Goal: Transaction & Acquisition: Obtain resource

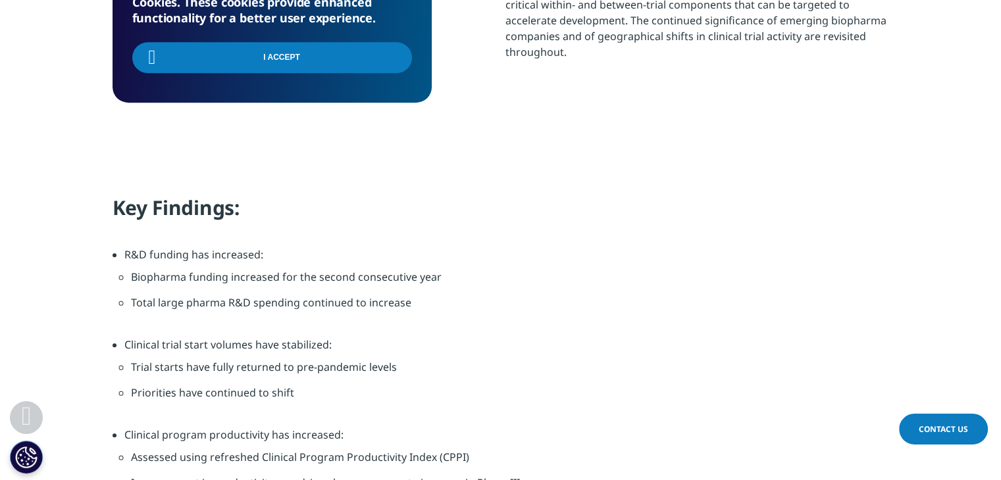
scroll to position [916, 0]
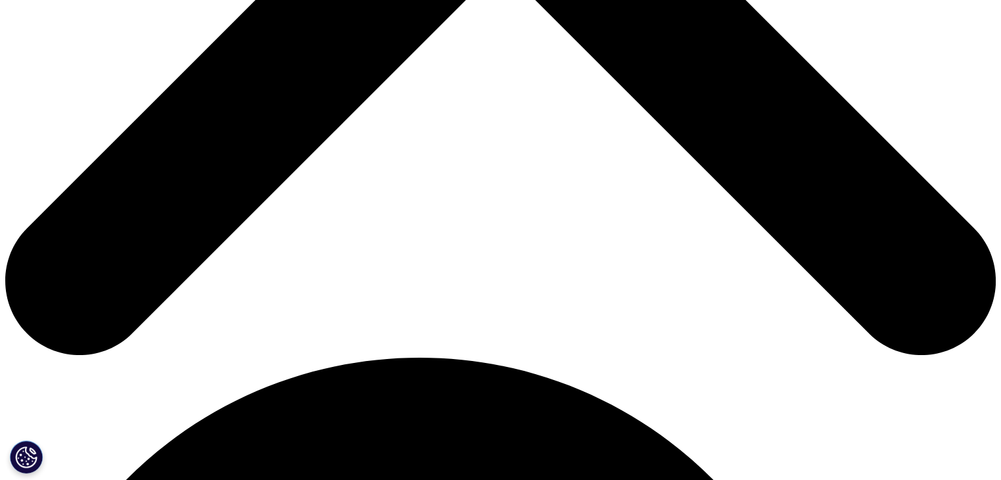
scroll to position [567, 0]
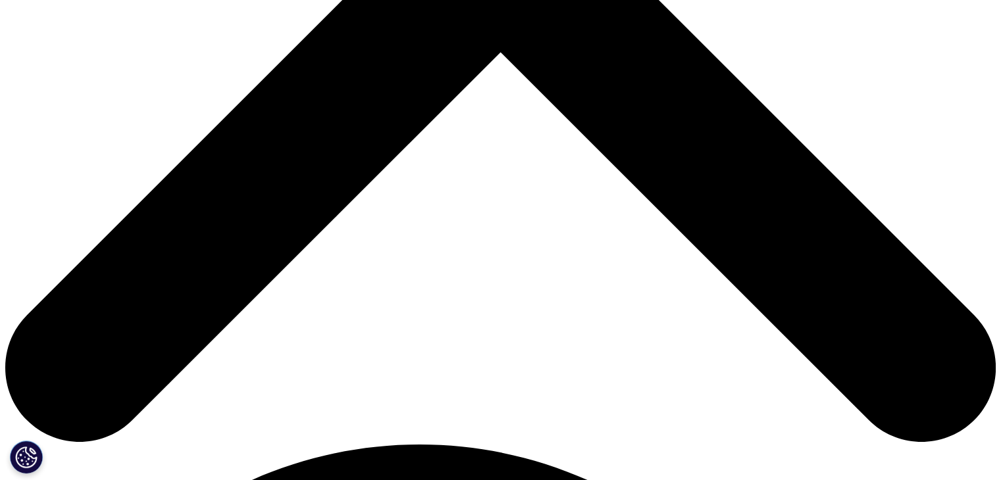
type input "Vipul"
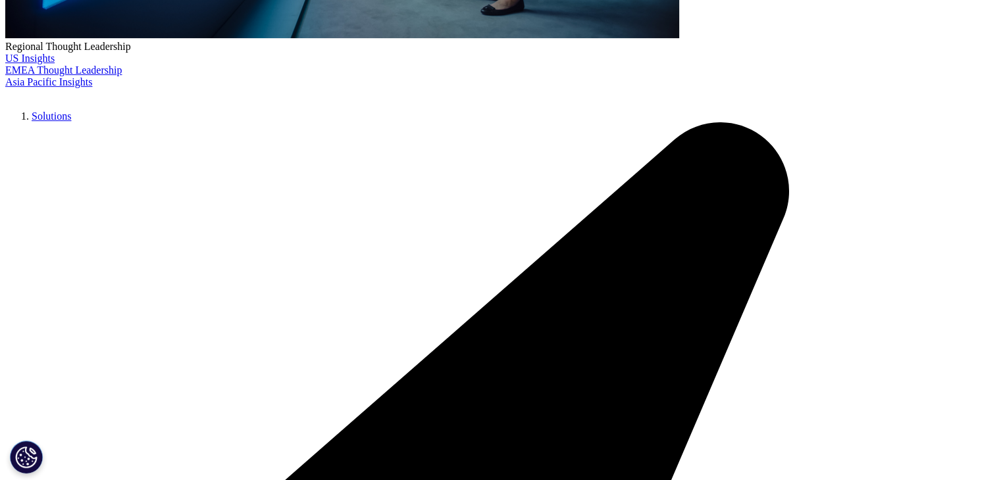
type input "Patil"
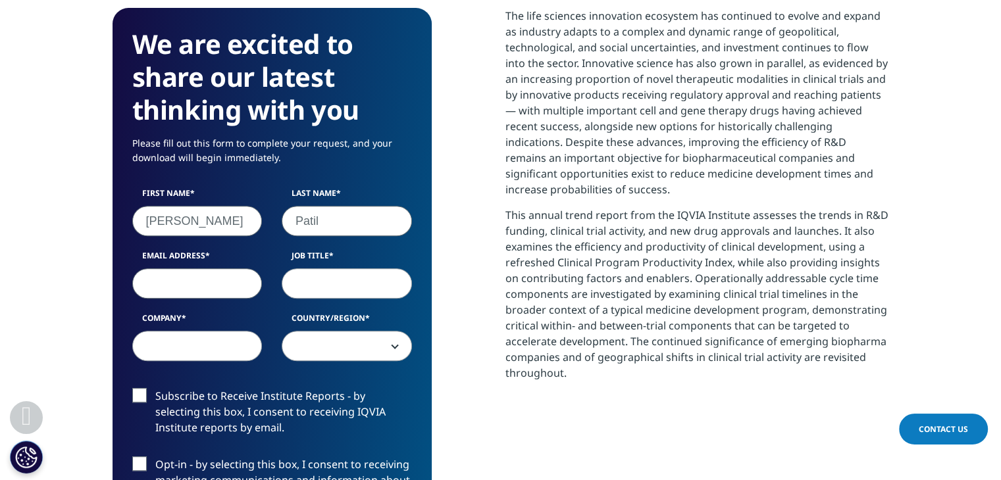
click at [191, 276] on input "Email Address" at bounding box center [197, 283] width 130 height 30
type input "vipul.patil1@viatris.com"
click at [311, 280] on input "Job Title" at bounding box center [347, 283] width 130 height 30
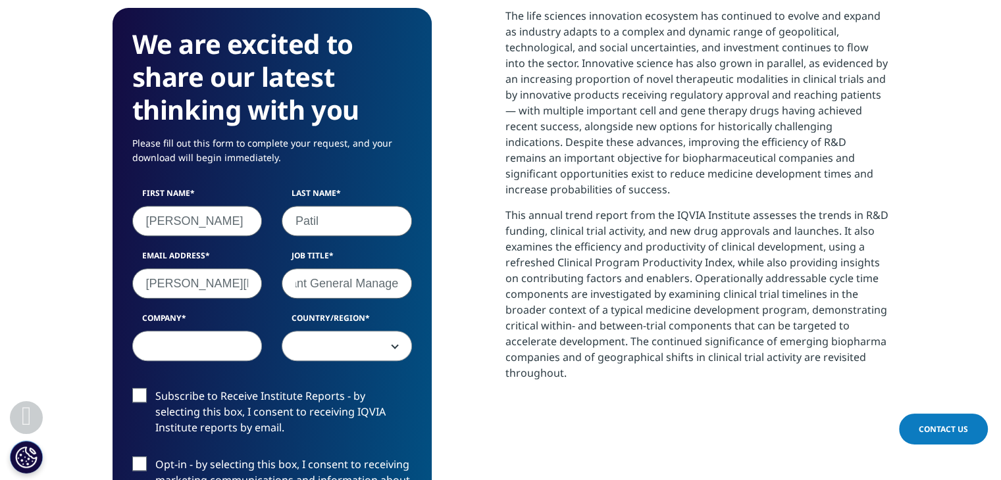
scroll to position [0, 41]
type input "Assistant General Manager"
click at [197, 343] on input "Company" at bounding box center [197, 346] width 130 height 30
type input "Viatris"
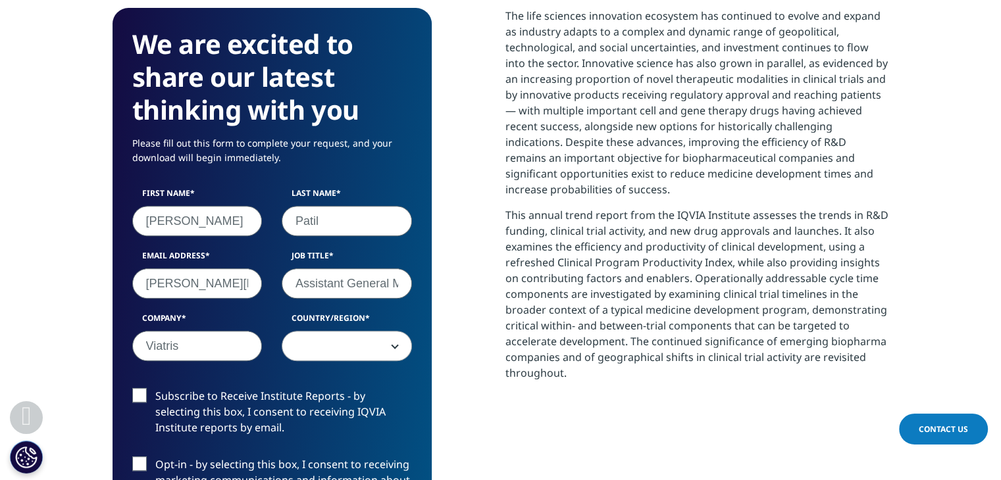
click at [351, 339] on span at bounding box center [346, 347] width 129 height 30
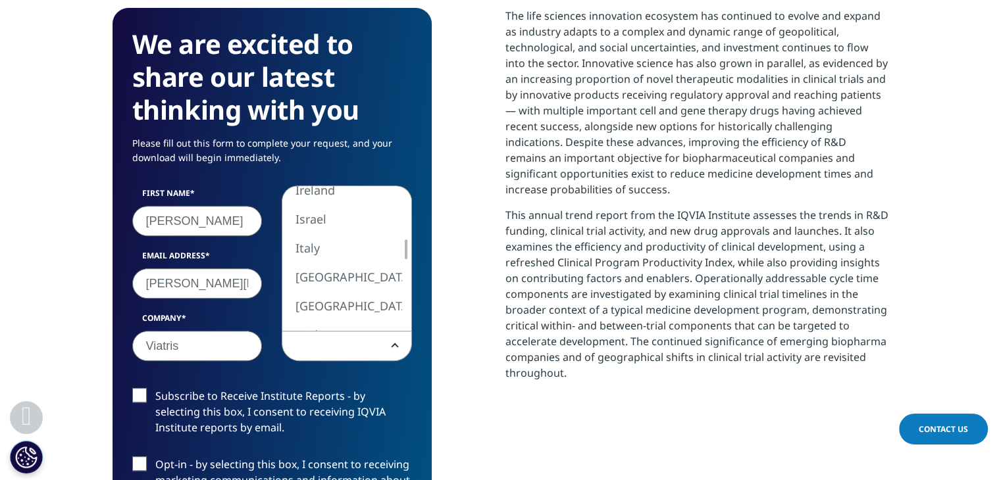
drag, startPoint x: 329, startPoint y: 245, endPoint x: 372, endPoint y: 226, distance: 46.8
select select "India"
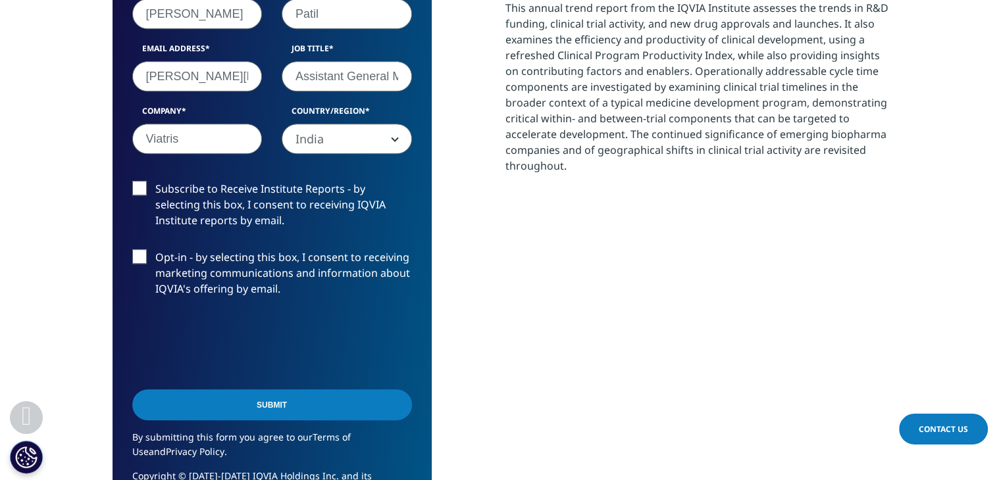
scroll to position [790, 0]
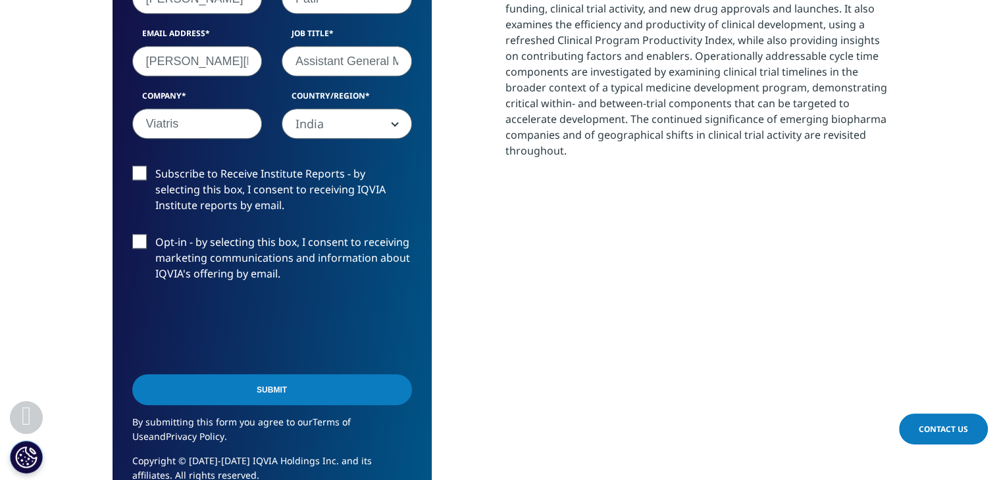
click at [136, 172] on label "Subscribe to Receive Institute Reports - by selecting this box, I consent to re…" at bounding box center [272, 193] width 280 height 55
click at [155, 166] on input "Subscribe to Receive Institute Reports - by selecting this box, I consent to re…" at bounding box center [155, 166] width 0 height 0
click at [243, 397] on input "Submit" at bounding box center [272, 389] width 280 height 31
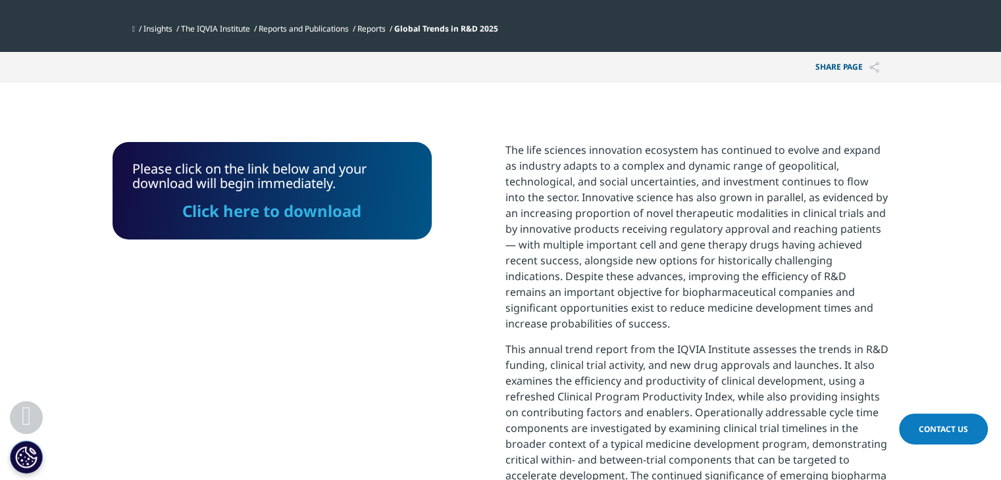
scroll to position [295, 0]
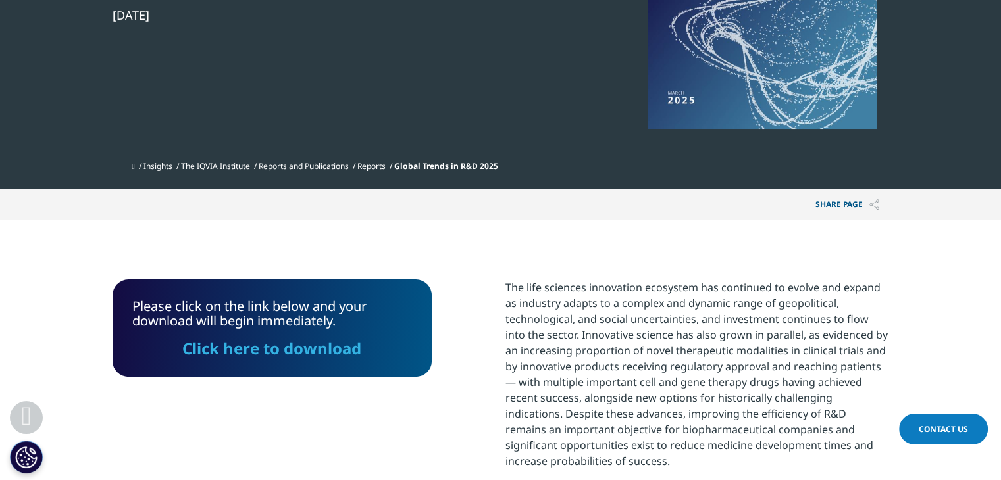
click at [298, 348] on link "Click here to download" at bounding box center [271, 349] width 179 height 22
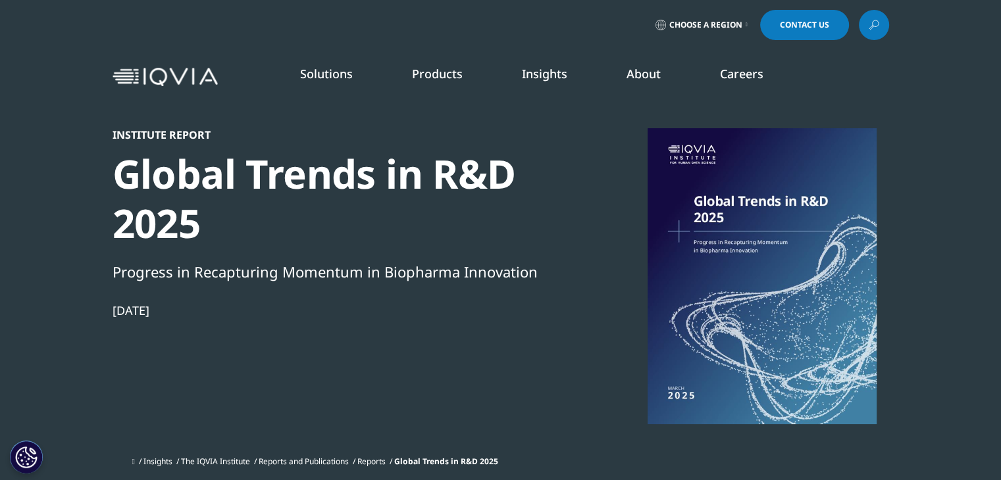
click at [497, 310] on link "READ MORE" at bounding box center [530, 310] width 150 height 11
click at [693, 334] on icon "Primary" at bounding box center [692, 338] width 5 height 8
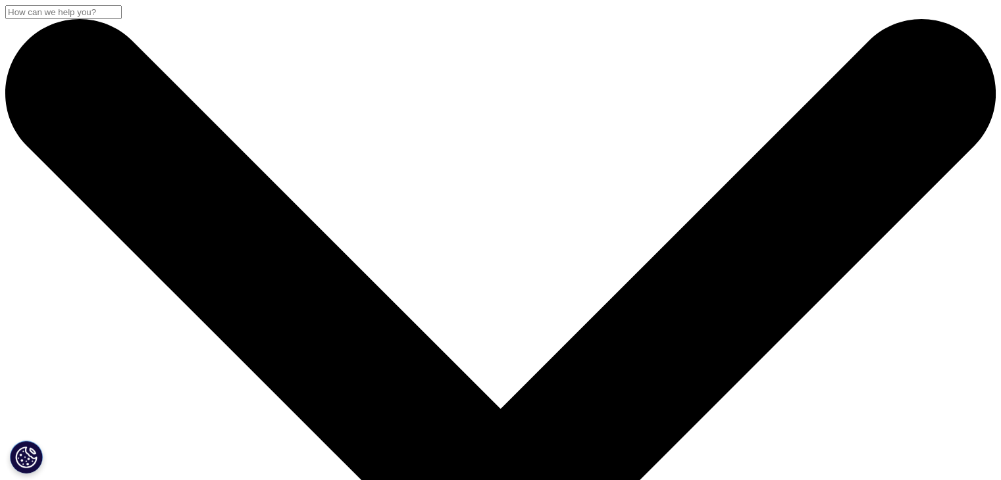
checkbox input "true"
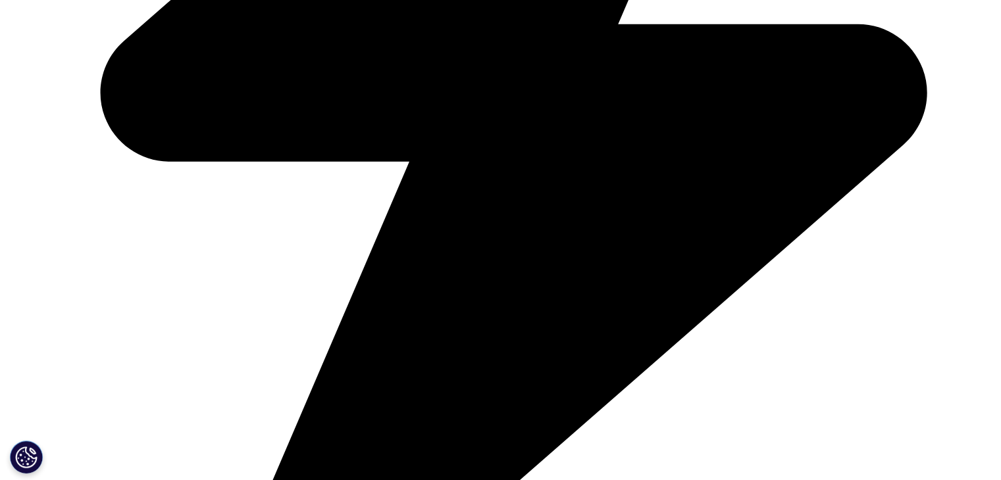
scroll to position [2094, 0]
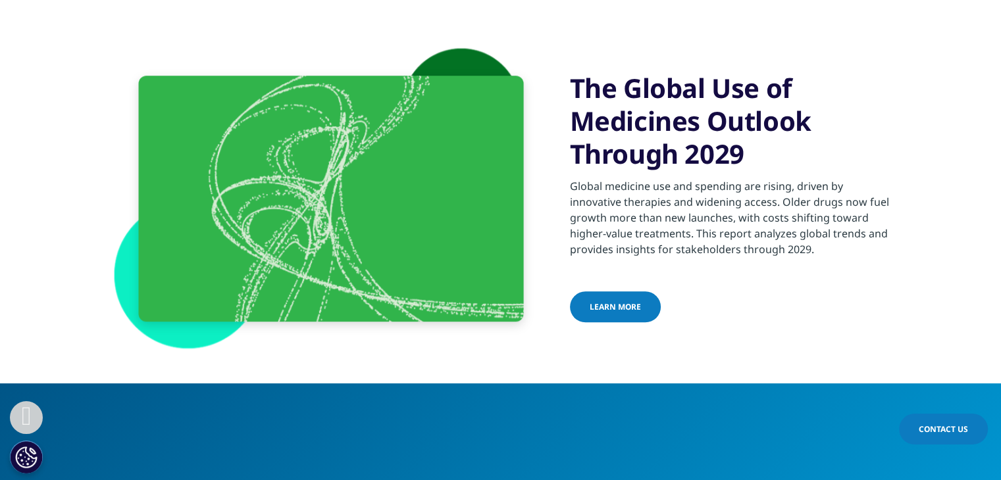
scroll to position [1011, 0]
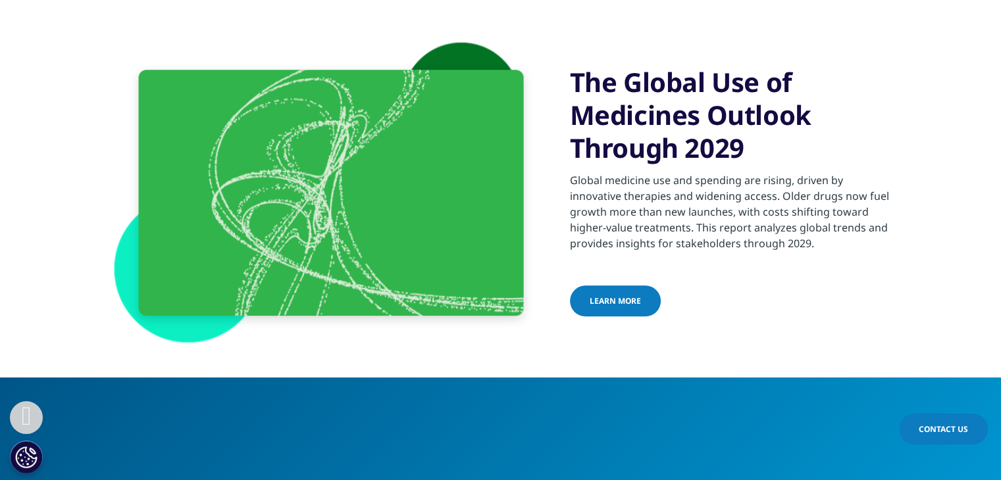
click at [608, 303] on span "learn more" at bounding box center [615, 300] width 51 height 11
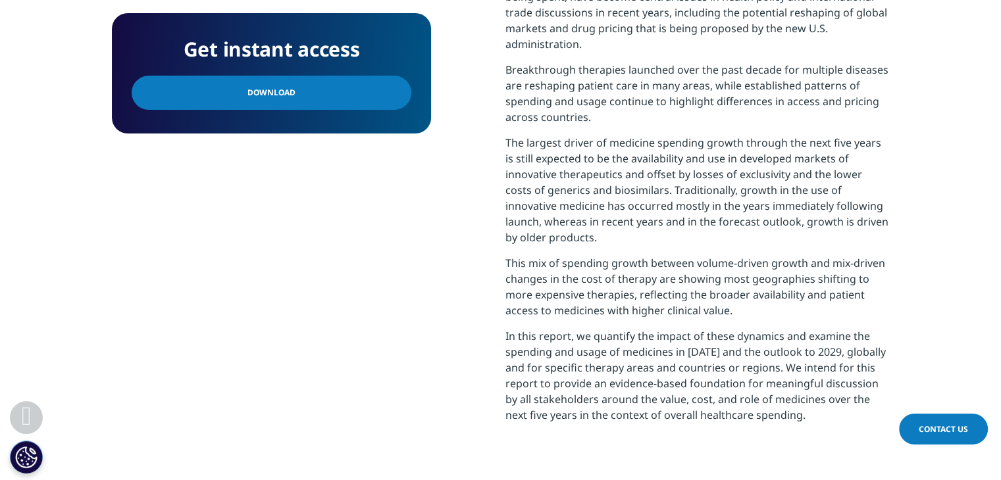
scroll to position [597, 0]
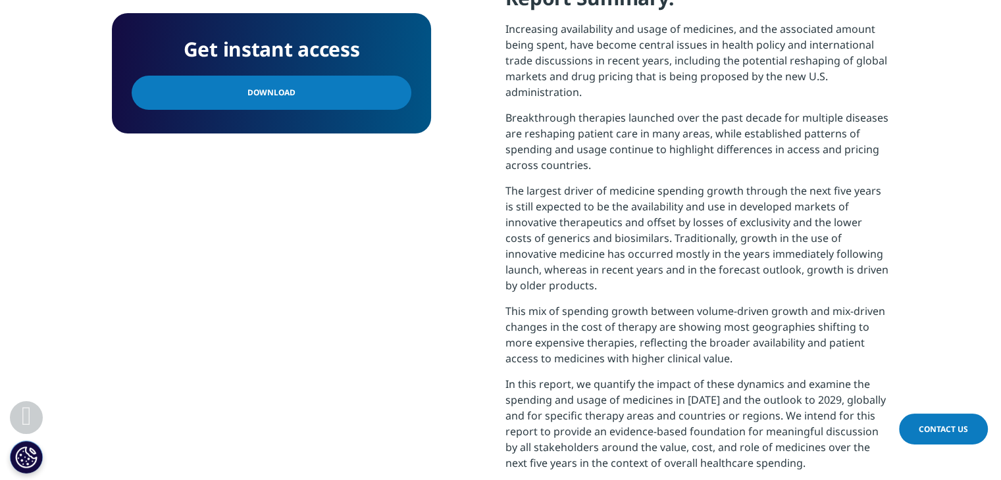
click at [291, 88] on link "Download" at bounding box center [272, 93] width 280 height 34
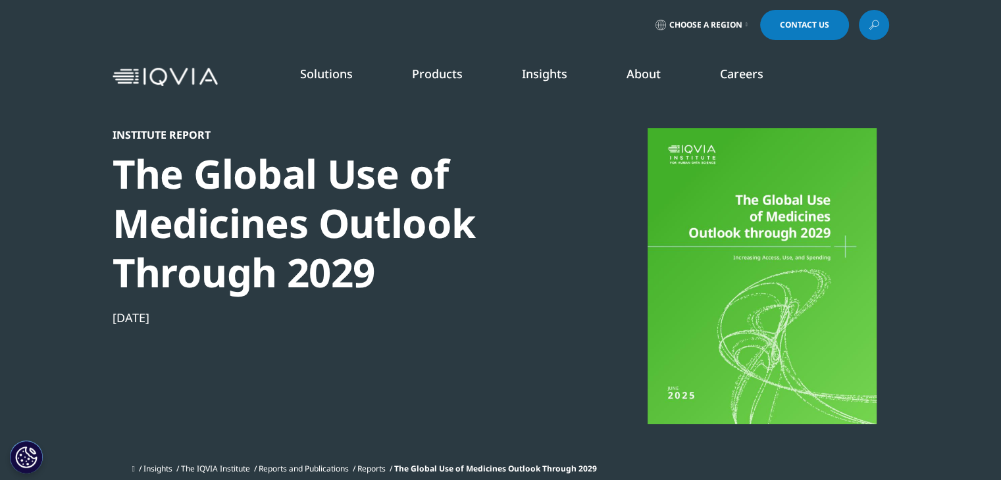
click at [285, 242] on link "SEE LATEST REPORTS" at bounding box center [332, 239] width 195 height 11
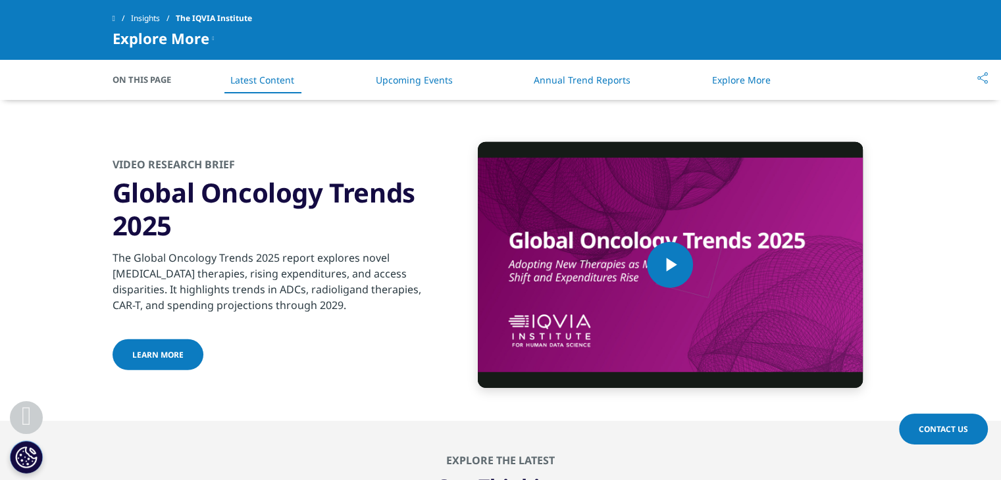
scroll to position [3551, 0]
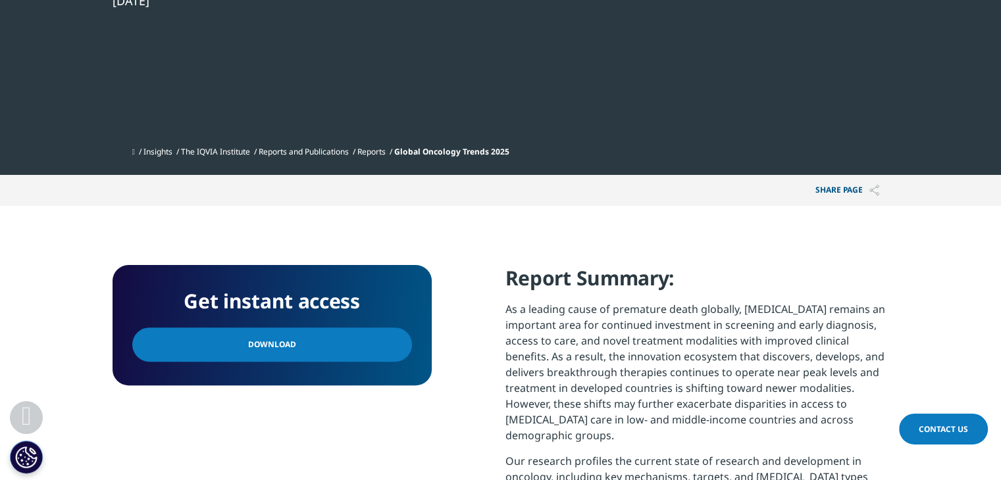
scroll to position [316, 0]
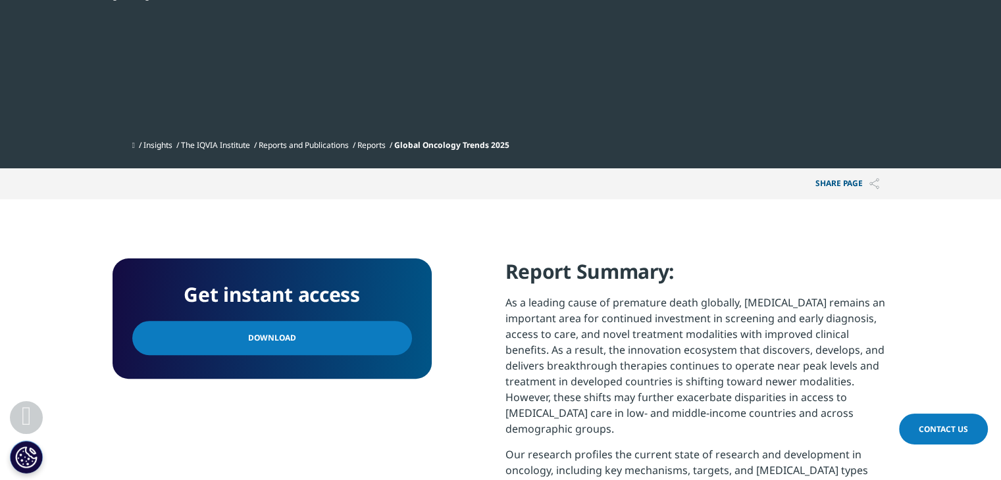
click at [722, 303] on p "As a leading cause of premature death globally, cancer remains an important are…" at bounding box center [697, 371] width 384 height 152
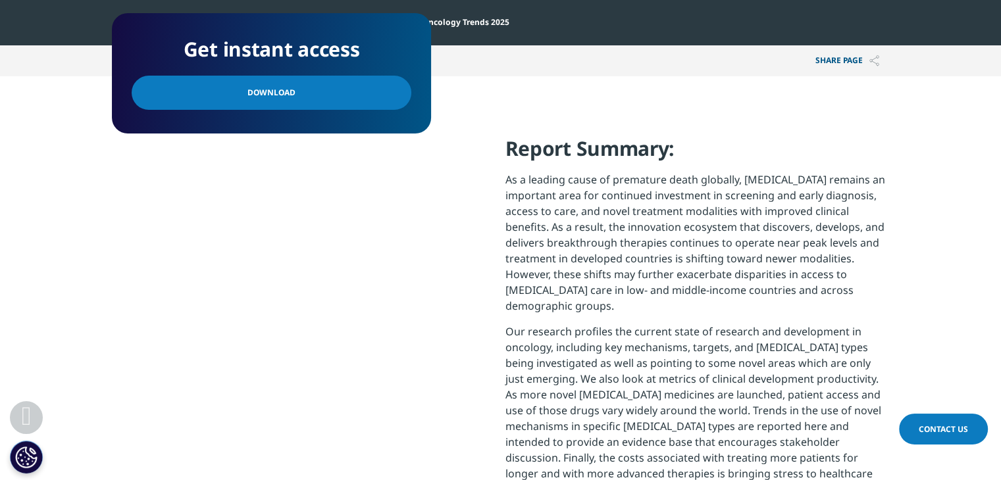
scroll to position [380, 0]
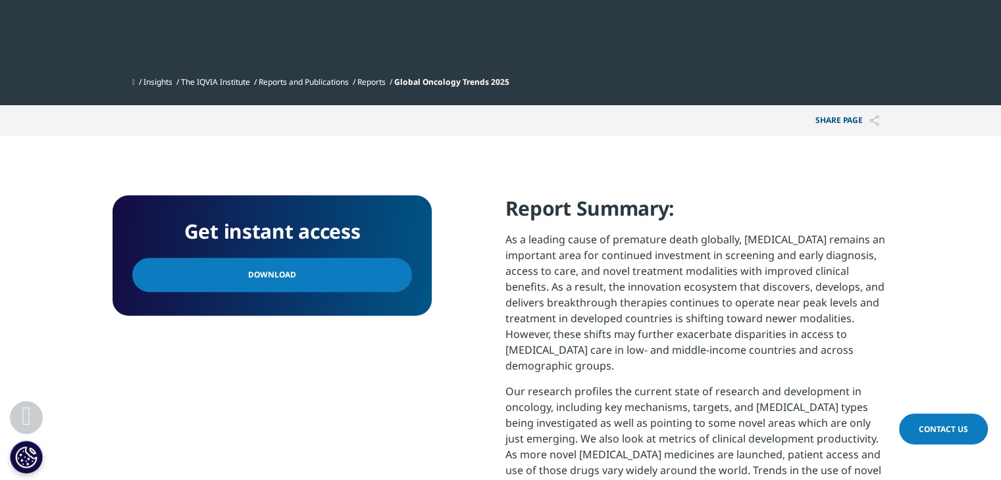
click at [358, 268] on link "Download" at bounding box center [272, 275] width 280 height 34
